Goal: Task Accomplishment & Management: Use online tool/utility

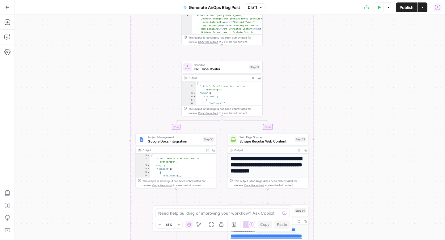
scroll to position [97, 0]
click at [387, 8] on icon "button" at bounding box center [389, 8] width 4 height 4
click at [378, 29] on span "View Last Test" at bounding box center [370, 30] width 27 height 6
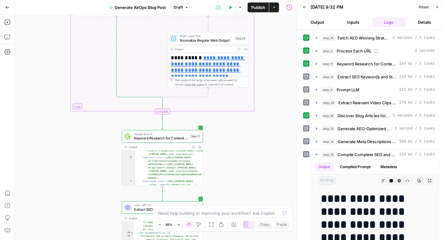
scroll to position [26, 0]
click at [164, 137] on span "Keyword Research for Content Optimization" at bounding box center [161, 138] width 54 height 5
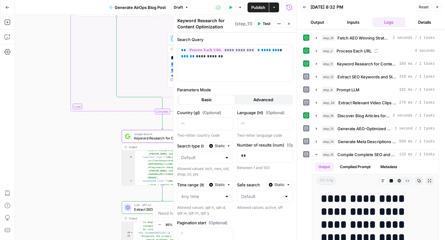
click at [288, 25] on icon "button" at bounding box center [289, 24] width 4 height 4
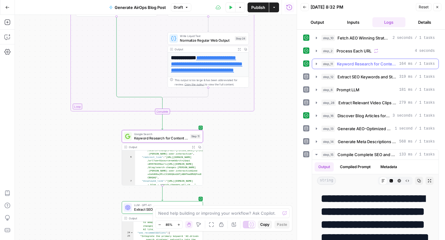
click at [316, 65] on icon "button" at bounding box center [316, 63] width 5 height 5
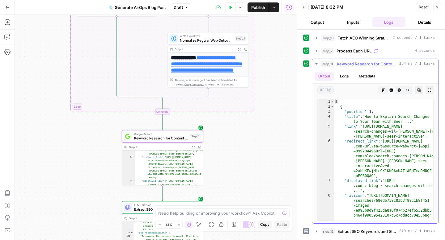
scroll to position [0, 0]
click at [316, 62] on icon "button" at bounding box center [316, 63] width 5 height 5
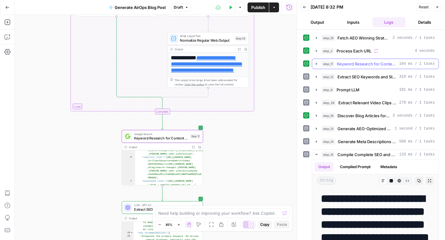
click at [316, 62] on icon "button" at bounding box center [316, 63] width 5 height 5
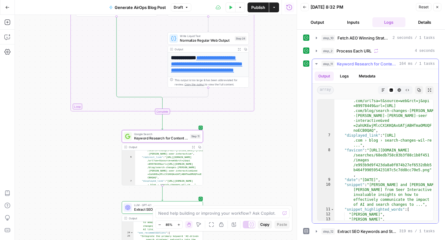
scroll to position [45, 0]
click at [346, 76] on button "Logs" at bounding box center [344, 76] width 16 height 9
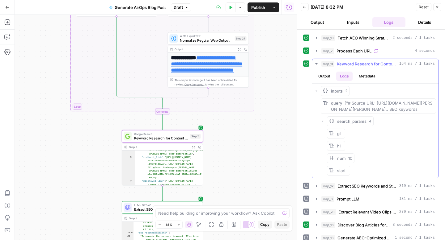
click at [323, 76] on button "Output" at bounding box center [324, 76] width 19 height 9
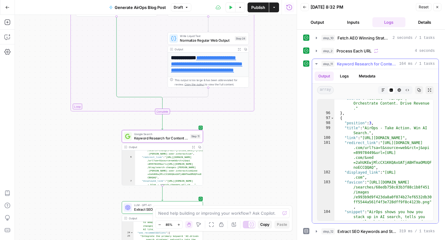
scroll to position [928, 0]
click at [315, 63] on icon "button" at bounding box center [316, 63] width 5 height 5
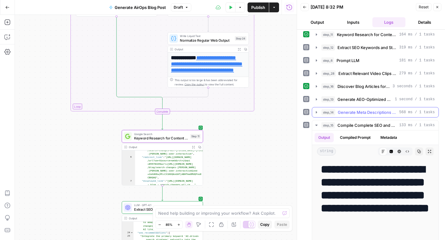
scroll to position [36, 0]
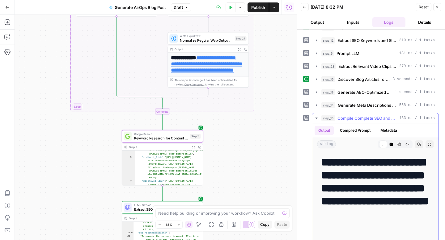
click at [316, 116] on icon "button" at bounding box center [316, 118] width 5 height 5
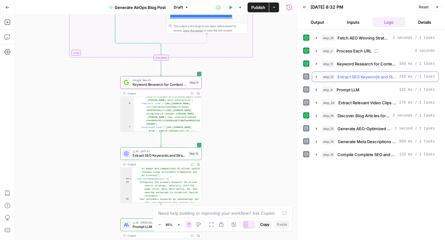
click at [317, 77] on icon "button" at bounding box center [316, 76] width 5 height 5
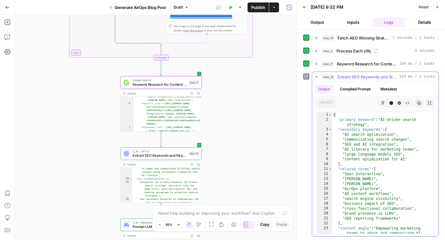
click at [317, 77] on icon "button" at bounding box center [316, 76] width 5 height 5
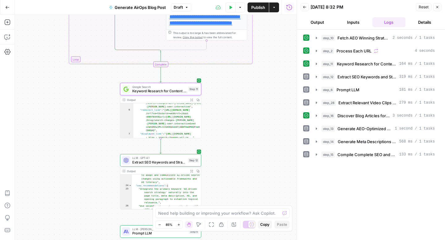
click at [327, 21] on button "Output" at bounding box center [317, 22] width 33 height 10
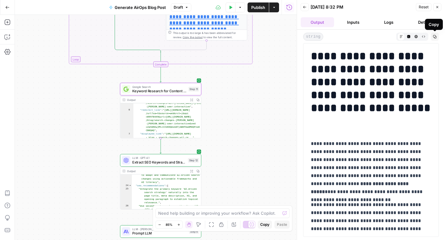
click at [435, 37] on icon "button" at bounding box center [435, 37] width 4 height 4
click at [423, 36] on icon "button" at bounding box center [423, 36] width 3 height 3
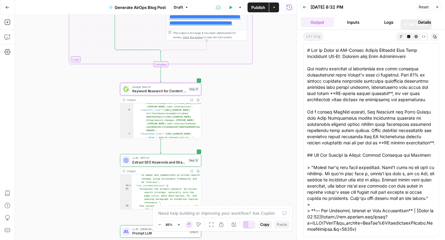
click at [416, 38] on icon "button" at bounding box center [415, 36] width 3 height 3
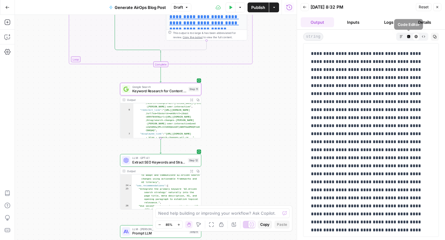
click at [407, 37] on icon "button" at bounding box center [408, 36] width 3 height 3
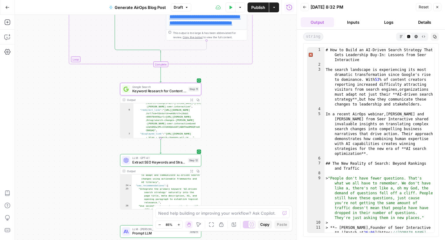
click at [403, 36] on icon "button" at bounding box center [400, 36] width 3 height 3
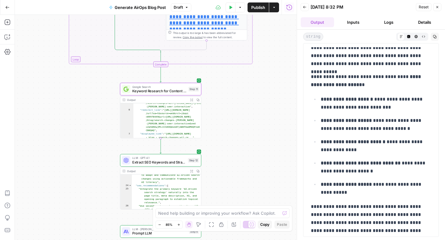
scroll to position [3500, 0]
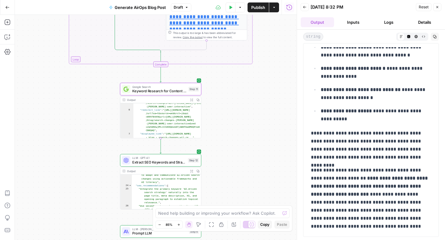
drag, startPoint x: 312, startPoint y: 54, endPoint x: 335, endPoint y: 240, distance: 187.2
click at [335, 240] on div "**********" at bounding box center [371, 135] width 148 height 211
copy div "**********"
click at [438, 9] on icon "button" at bounding box center [437, 7] width 4 height 4
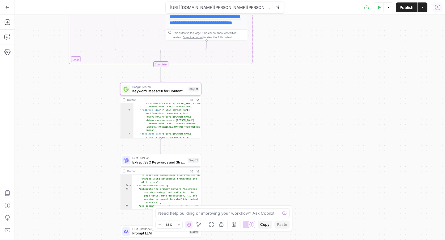
click at [11, 43] on div "Add Steps Copilot Settings AirOps Academy Help Give Feedback Shortcuts" at bounding box center [7, 128] width 15 height 226
click at [8, 38] on icon "button" at bounding box center [7, 37] width 6 height 6
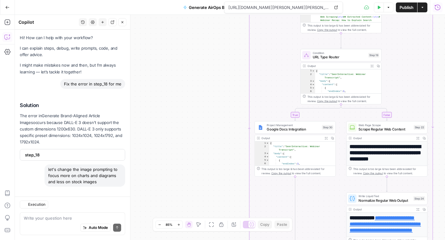
scroll to position [4150, 0]
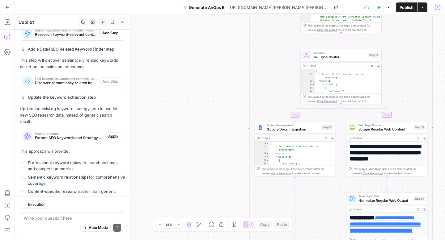
click at [61, 219] on textarea at bounding box center [72, 218] width 97 height 6
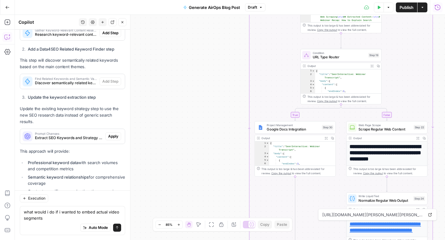
scroll to position [4156, 0]
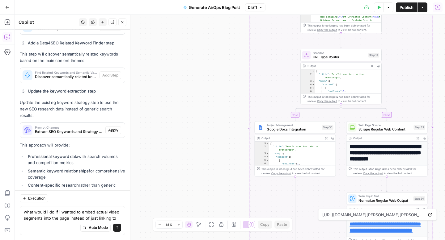
type textarea "what would i do if i wanted to embed actual video segments into the page instea…"
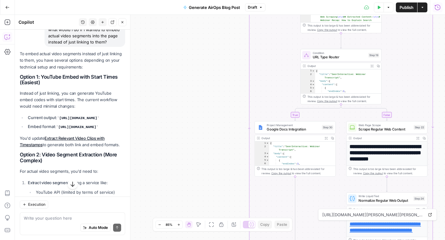
scroll to position [4346, 0]
drag, startPoint x: 18, startPoint y: 57, endPoint x: 64, endPoint y: 75, distance: 49.6
click at [62, 91] on p "Instead of just linking, you can generate YouTube embed codes with start times.…" at bounding box center [72, 100] width 105 height 19
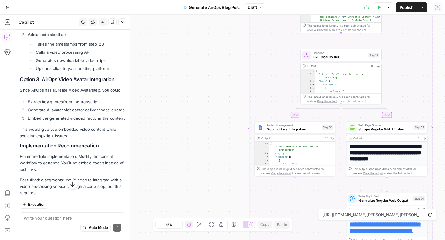
scroll to position [4599, 0]
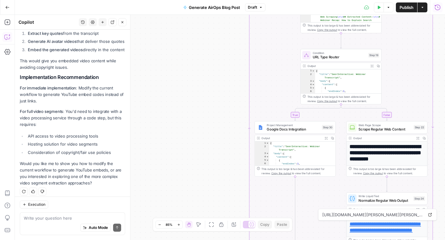
click at [74, 198] on div "Execution Write your question here Auto Mode Send" at bounding box center [72, 219] width 115 height 44
click at [61, 218] on textarea at bounding box center [72, 218] width 97 height 6
click at [67, 218] on textarea "let'sd" at bounding box center [72, 218] width 97 height 6
type textarea "let's do option 1"
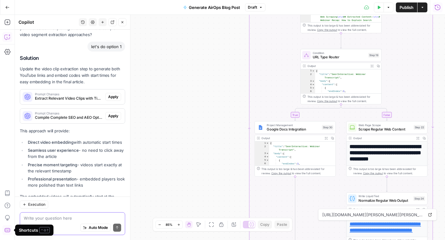
scroll to position [4747, 0]
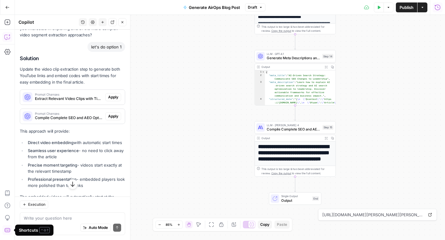
click at [115, 95] on span "Apply" at bounding box center [113, 98] width 10 height 6
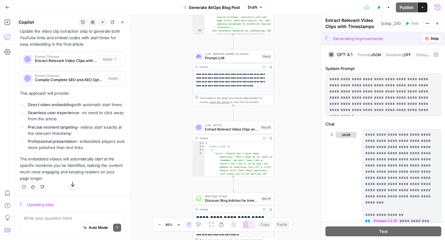
scroll to position [4649, 0]
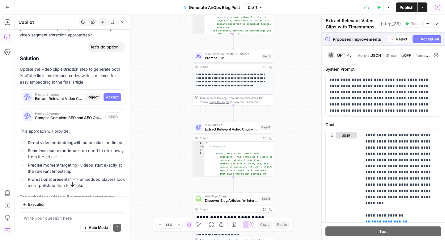
click at [108, 95] on span "Accept" at bounding box center [112, 98] width 13 height 6
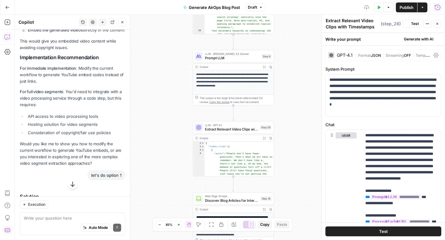
scroll to position [4777, 0]
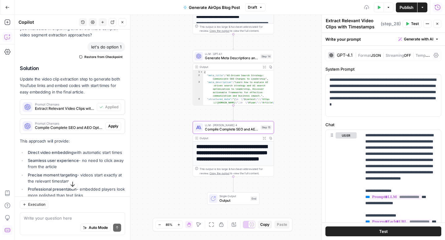
click at [112, 124] on span "Apply" at bounding box center [113, 127] width 10 height 6
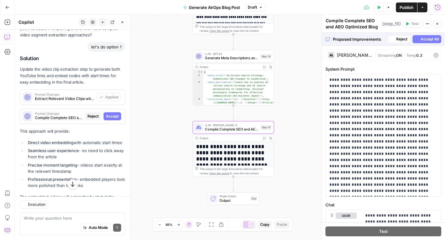
scroll to position [4682, 0]
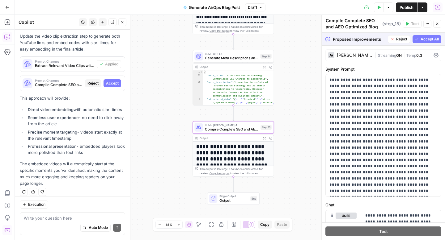
click at [116, 81] on span "Accept" at bounding box center [112, 84] width 13 height 6
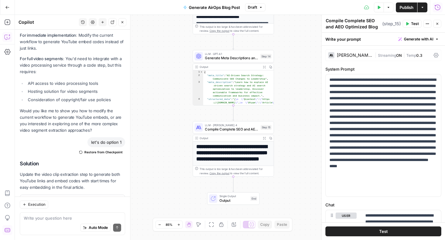
scroll to position [4820, 0]
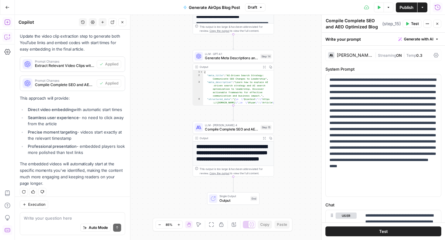
click at [8, 21] on icon "button" at bounding box center [7, 22] width 6 height 6
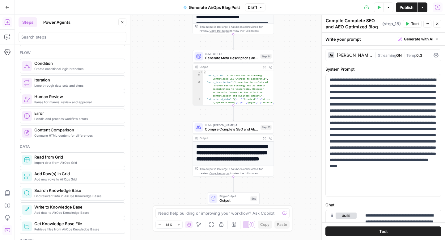
scroll to position [188, 0]
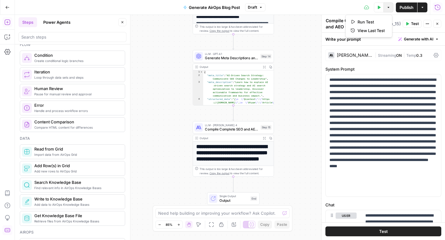
click at [387, 6] on icon "button" at bounding box center [389, 8] width 4 height 4
click at [364, 20] on span "Run Test" at bounding box center [370, 22] width 27 height 6
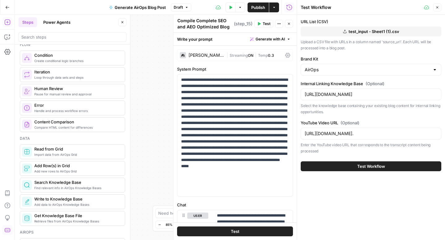
click at [357, 167] on span "Test Workflow" at bounding box center [371, 166] width 28 height 6
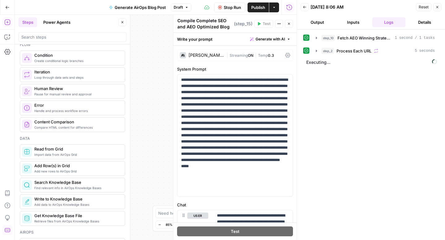
click at [290, 26] on button "Close" at bounding box center [289, 24] width 8 height 8
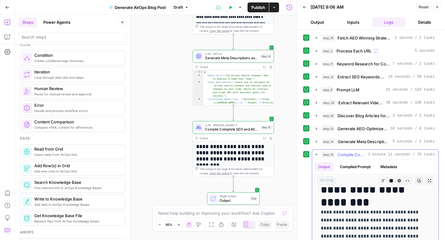
scroll to position [71, 0]
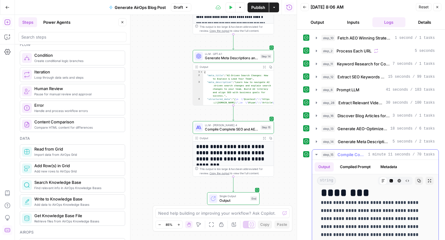
click at [428, 181] on icon "button" at bounding box center [430, 181] width 4 height 4
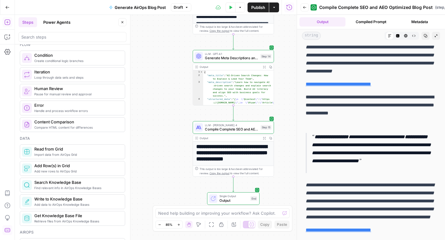
scroll to position [613, 0]
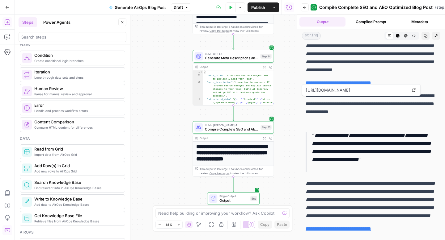
click at [364, 85] on link "**********" at bounding box center [338, 83] width 65 height 5
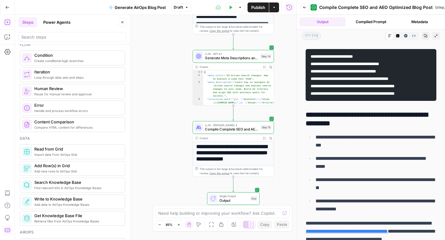
scroll to position [1382, 0]
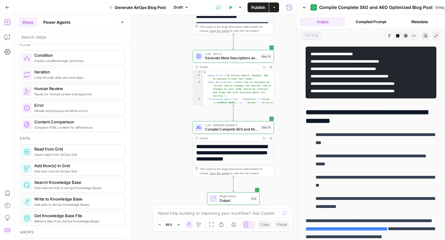
click at [313, 93] on code "**********" at bounding box center [353, 72] width 84 height 41
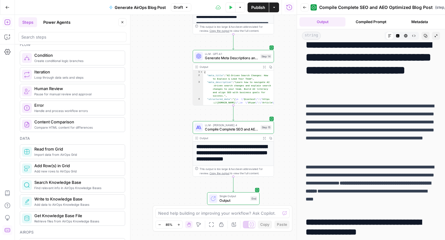
scroll to position [0, 0]
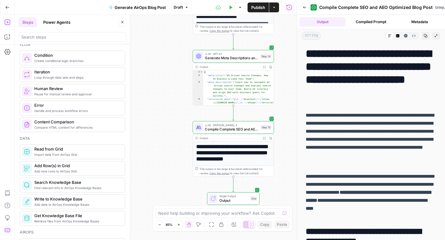
drag, startPoint x: 417, startPoint y: 229, endPoint x: 307, endPoint y: 37, distance: 221.0
click at [307, 37] on div "**********" at bounding box center [371, 128] width 148 height 226
copy div "**********"
click at [318, 56] on h1 "**********" at bounding box center [371, 73] width 131 height 52
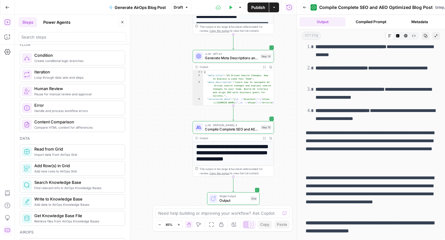
scroll to position [3427, 0]
drag, startPoint x: 307, startPoint y: 55, endPoint x: 414, endPoint y: 231, distance: 206.7
copy div "**********"
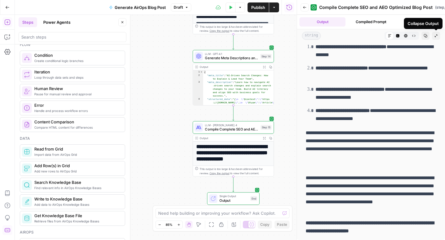
click at [435, 33] on button "Collapse Output" at bounding box center [436, 36] width 8 height 8
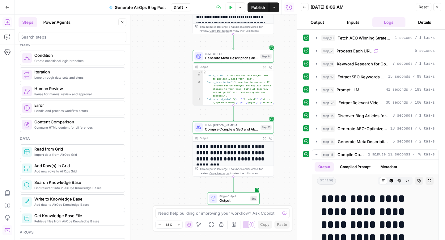
click at [434, 8] on button "Close" at bounding box center [437, 7] width 8 height 8
